Goal: Task Accomplishment & Management: Manage account settings

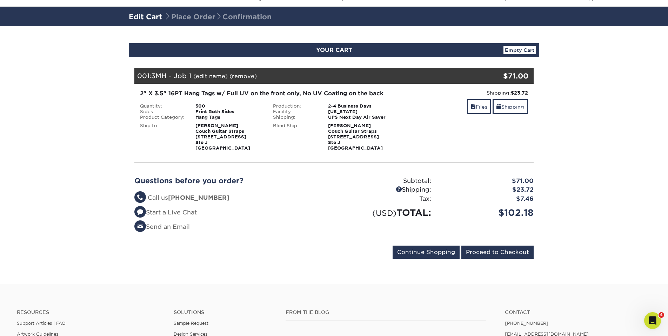
scroll to position [38, 0]
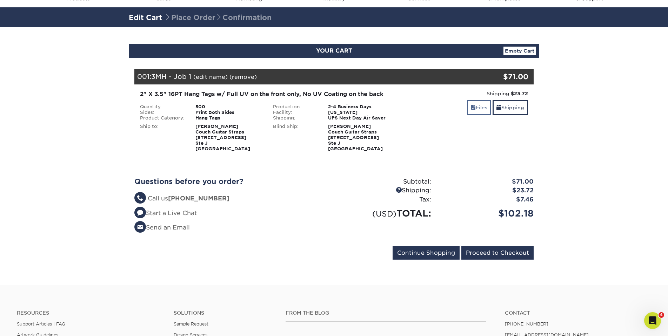
click at [477, 110] on link "Files" at bounding box center [479, 107] width 24 height 15
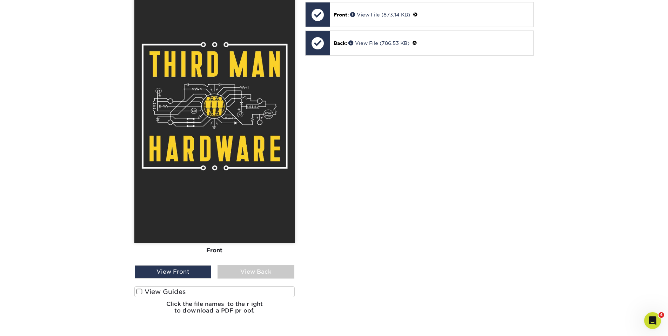
scroll to position [260, 0]
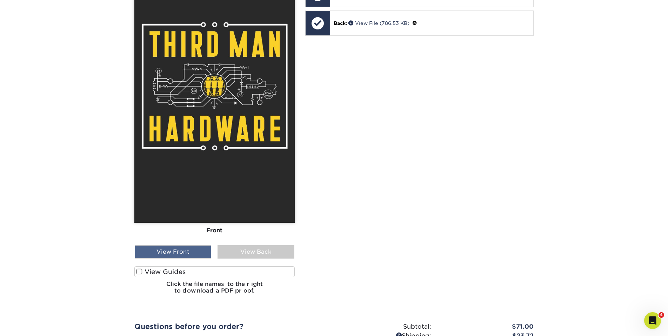
click at [189, 253] on div "View Front" at bounding box center [173, 251] width 76 height 13
click at [238, 247] on div "View Back" at bounding box center [255, 251] width 76 height 13
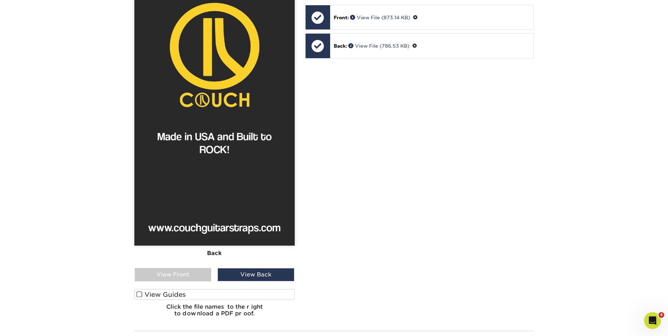
scroll to position [219, 0]
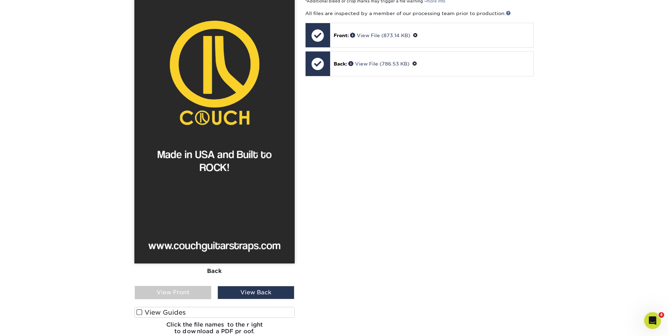
click at [210, 202] on img at bounding box center [214, 126] width 160 height 273
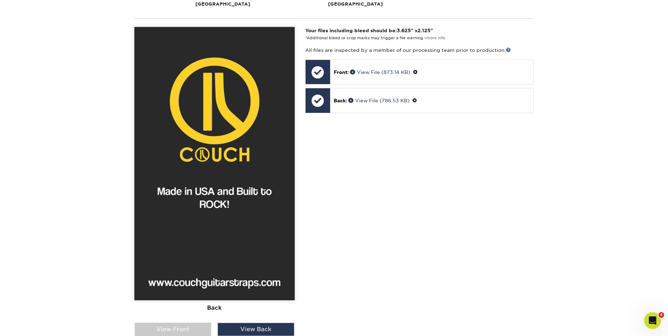
scroll to position [120, 0]
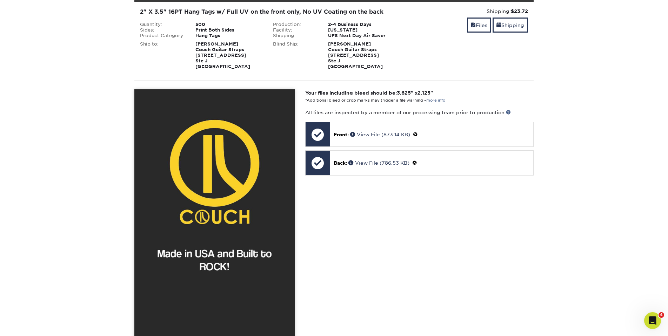
click at [215, 165] on img at bounding box center [214, 225] width 160 height 273
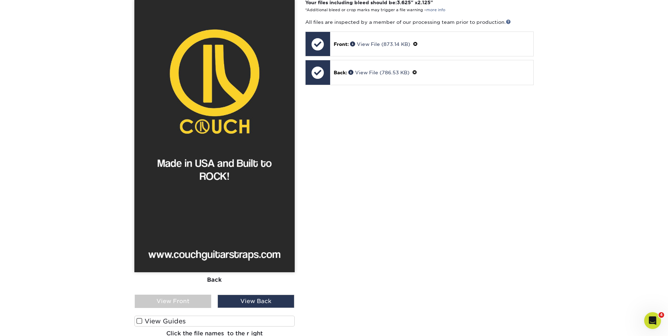
scroll to position [217, 0]
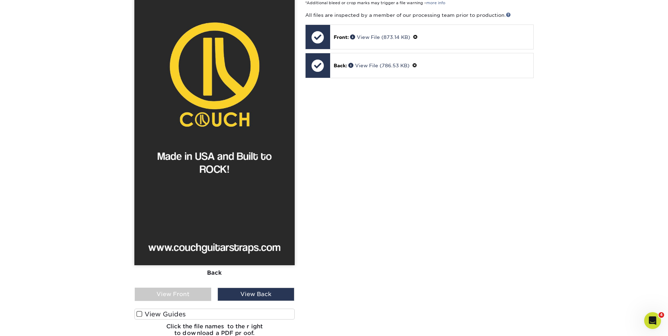
click at [170, 313] on label "View Guides" at bounding box center [214, 314] width 160 height 11
click at [0, 0] on input "View Guides" at bounding box center [0, 0] width 0 height 0
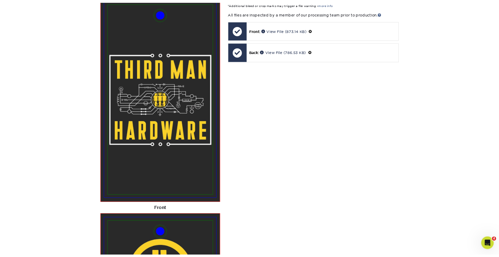
scroll to position [233, 0]
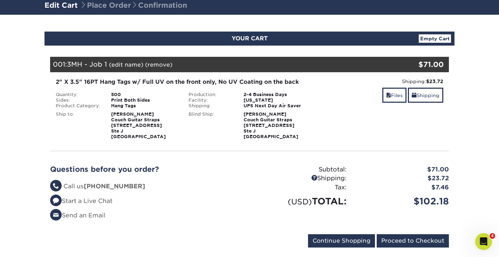
scroll to position [26, 0]
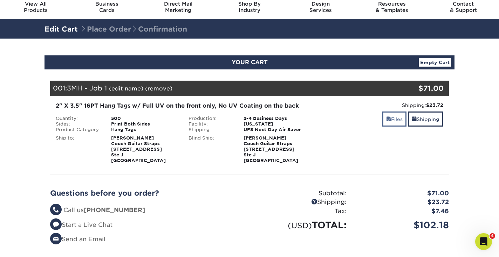
click at [393, 119] on link "Files" at bounding box center [395, 119] width 24 height 15
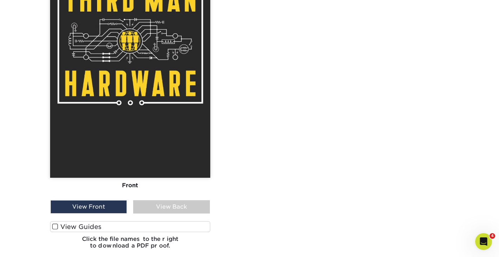
scroll to position [358, 0]
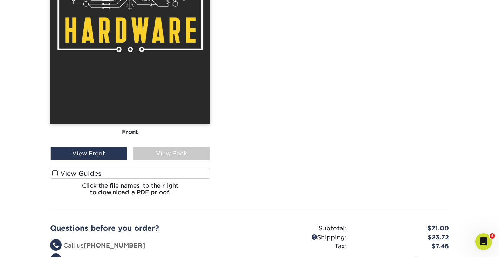
click at [95, 170] on label "View Guides" at bounding box center [130, 173] width 160 height 11
click at [0, 0] on input "View Guides" at bounding box center [0, 0] width 0 height 0
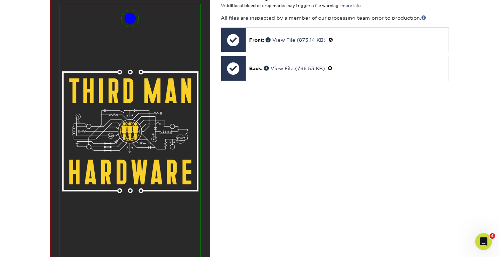
scroll to position [216, 0]
